Goal: Information Seeking & Learning: Learn about a topic

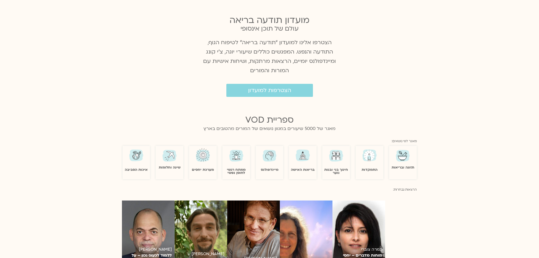
click at [267, 160] on div "מיינדפולנס" at bounding box center [270, 159] width 28 height 24
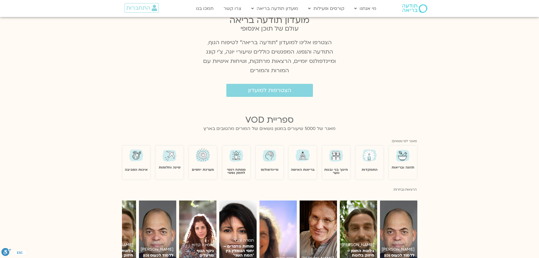
click at [269, 157] on img at bounding box center [270, 155] width 16 height 16
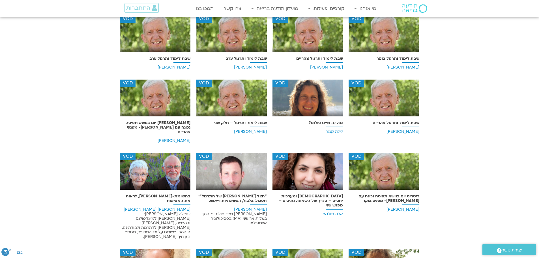
scroll to position [354, 0]
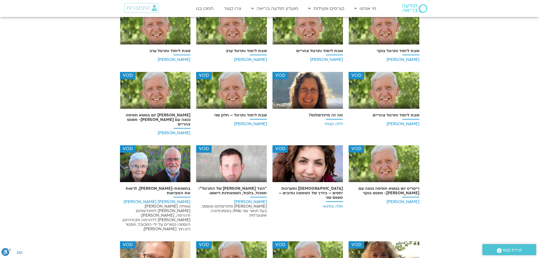
click at [293, 92] on img at bounding box center [308, 92] width 71 height 41
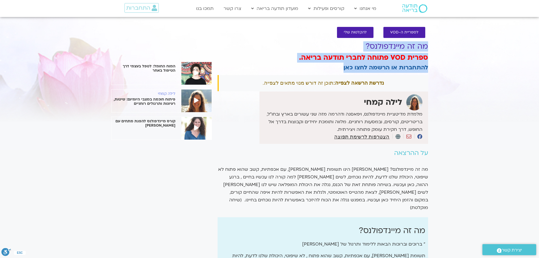
drag, startPoint x: 537, startPoint y: 50, endPoint x: 538, endPoint y: 75, distance: 24.6
